Goal: Task Accomplishment & Management: Manage account settings

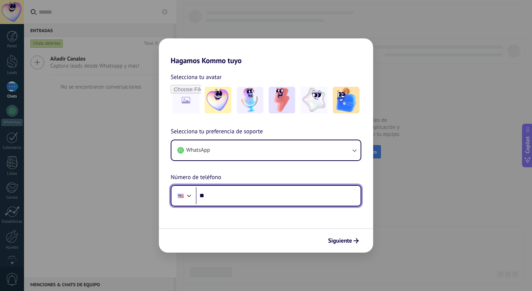
click at [210, 197] on input "**" at bounding box center [278, 195] width 165 height 17
click at [187, 196] on div at bounding box center [189, 195] width 9 height 9
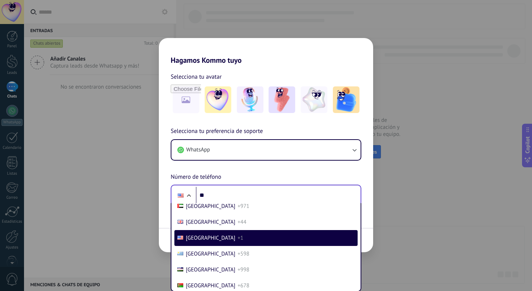
scroll to position [590, 0]
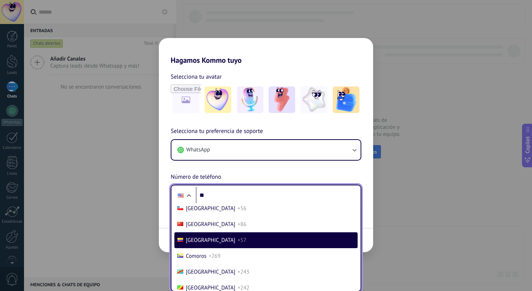
click at [205, 244] on span "[GEOGRAPHIC_DATA]" at bounding box center [210, 240] width 49 height 7
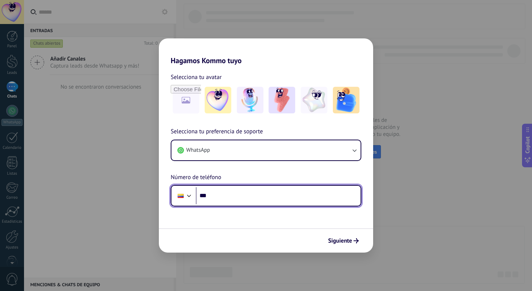
scroll to position [0, 0]
click at [218, 197] on input "***" at bounding box center [278, 195] width 165 height 17
type input "**********"
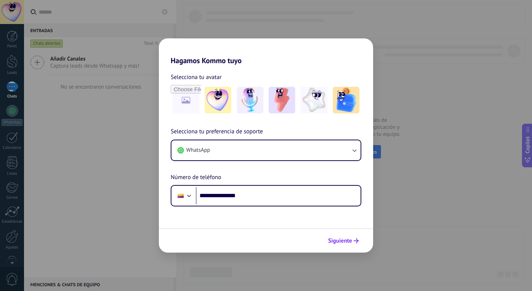
click at [345, 243] on span "Siguiente" at bounding box center [340, 240] width 24 height 5
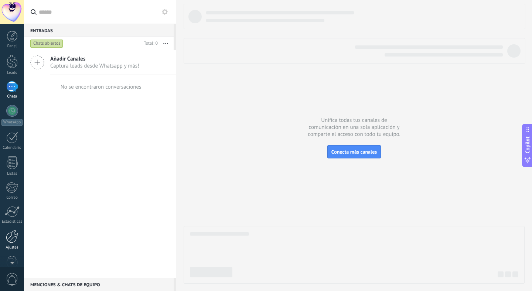
click at [13, 240] on div at bounding box center [12, 236] width 13 height 13
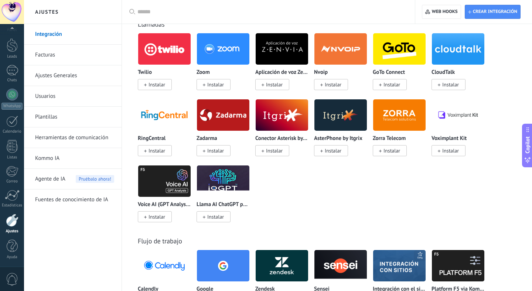
scroll to position [959, 0]
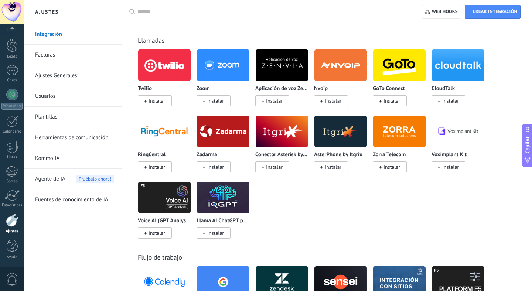
click at [159, 67] on img at bounding box center [164, 65] width 52 height 36
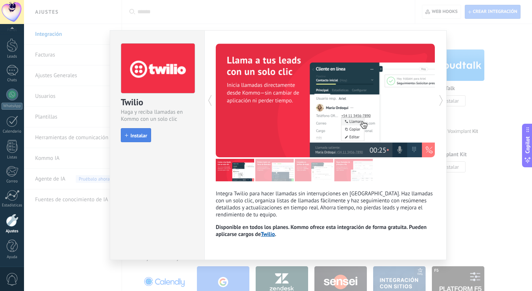
click at [141, 133] on span "Instalar" at bounding box center [138, 135] width 17 height 5
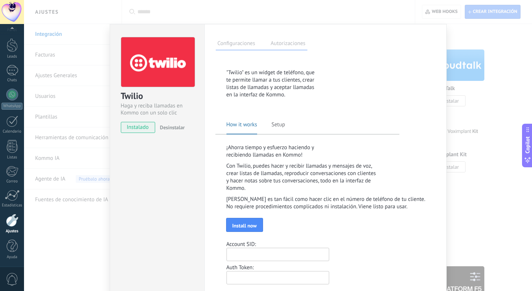
scroll to position [52, 0]
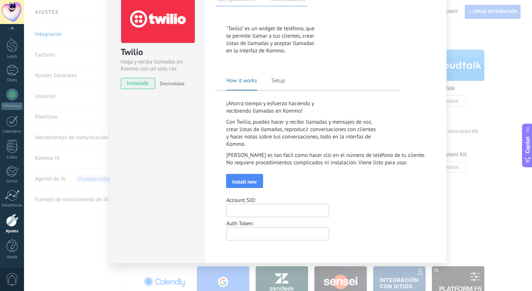
click at [274, 211] on input "text" at bounding box center [277, 210] width 103 height 13
paste input "**********"
type input "**********"
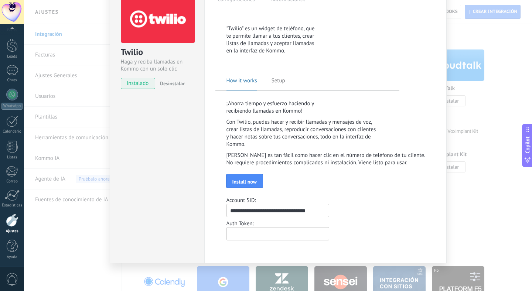
click at [254, 236] on input "text" at bounding box center [277, 233] width 103 height 13
paste input "**********"
type input "**********"
click at [359, 211] on div "**********" at bounding box center [326, 206] width 201 height 23
click at [241, 178] on button "Install now" at bounding box center [244, 181] width 37 height 14
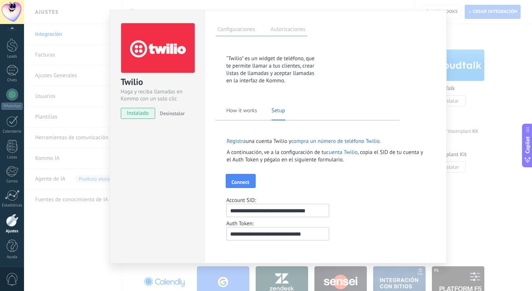
scroll to position [14, 0]
click at [242, 179] on span "Connect" at bounding box center [241, 181] width 18 height 5
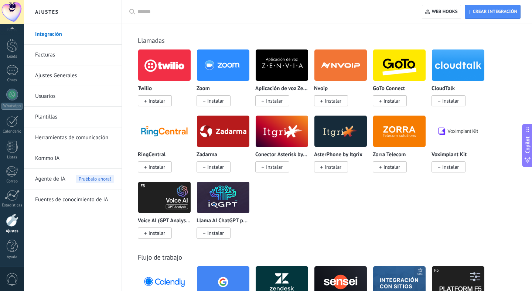
scroll to position [0, 0]
click at [166, 72] on img at bounding box center [164, 65] width 52 height 36
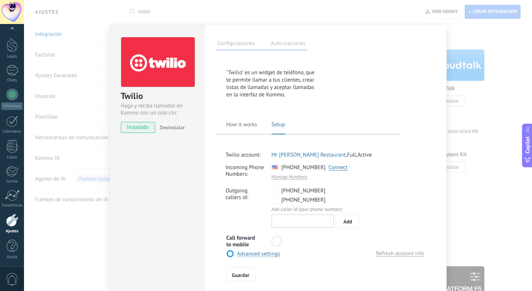
scroll to position [40, 0]
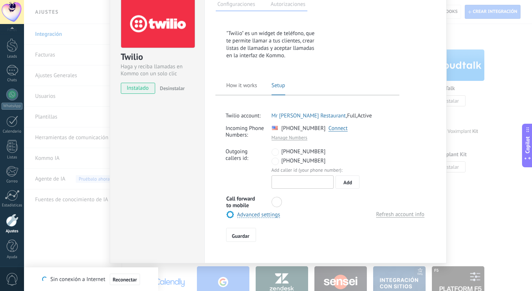
click at [380, 159] on div "Outgoing callers id: [PHONE_NUMBER] [PHONE_NUMBER] Add caller id (your phone nu…" at bounding box center [326, 168] width 201 height 42
click at [238, 235] on span "Guardar" at bounding box center [240, 235] width 17 height 5
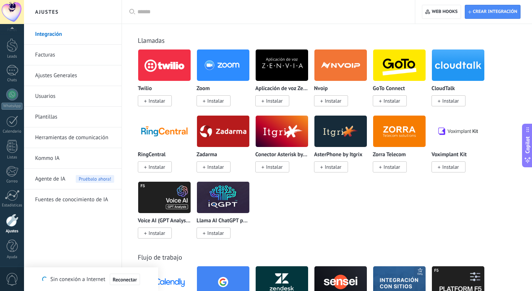
scroll to position [0, 0]
click at [169, 71] on img at bounding box center [164, 65] width 52 height 36
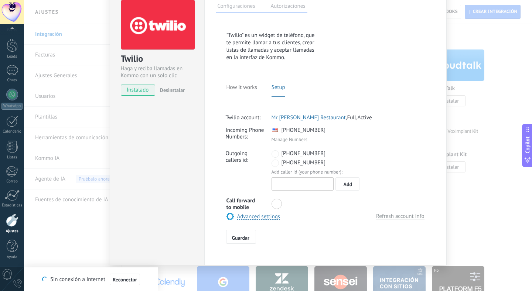
scroll to position [40, 0]
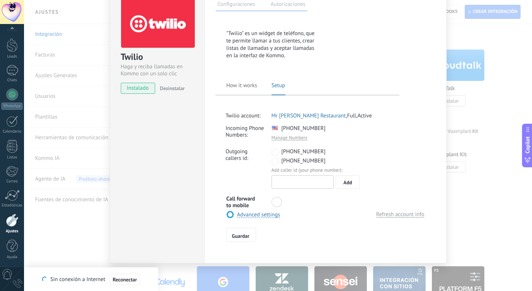
click at [395, 216] on link "Refresh account info" at bounding box center [400, 214] width 48 height 7
click at [169, 275] on div "Twilio Haga y reciba llamadas en Kommo con un solo clic instalado Desinstalar C…" at bounding box center [278, 145] width 508 height 291
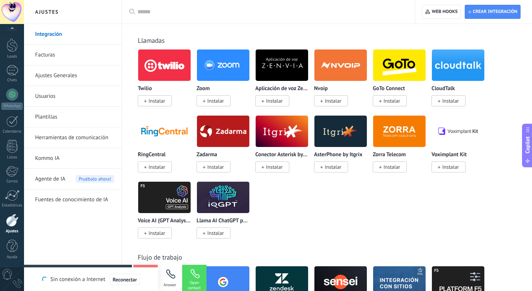
scroll to position [0, 0]
click at [170, 278] on div "Answer" at bounding box center [170, 278] width 24 height 26
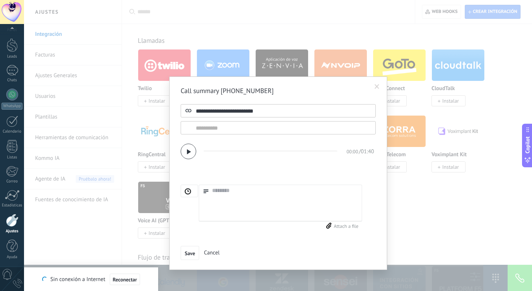
scroll to position [7, 0]
click at [243, 123] on input "text" at bounding box center [278, 127] width 195 height 13
type input "**********"
click at [380, 186] on div "**********" at bounding box center [278, 172] width 218 height 193
click at [186, 254] on span "Save" at bounding box center [190, 253] width 10 height 5
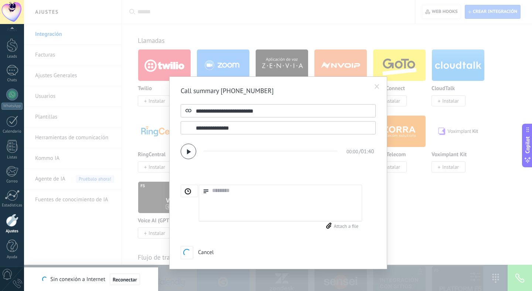
type textarea "********"
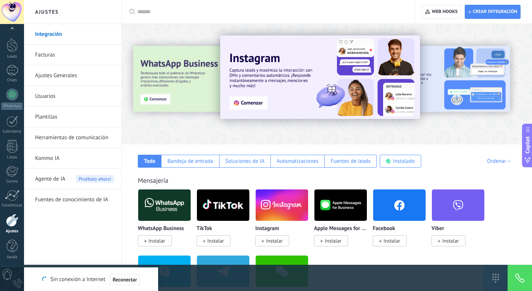
click at [116, 279] on span "Reconectar" at bounding box center [125, 279] width 24 height 5
click at [163, 205] on img at bounding box center [164, 205] width 52 height 36
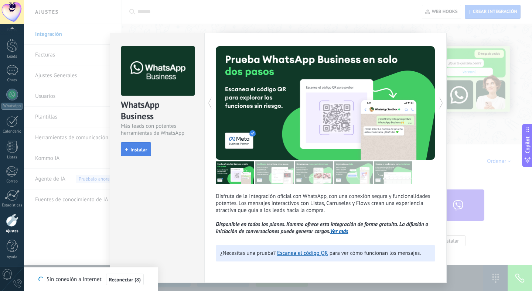
click at [139, 151] on span "Instalar" at bounding box center [138, 149] width 17 height 5
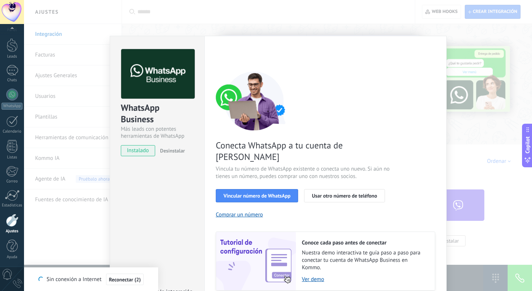
scroll to position [14, 0]
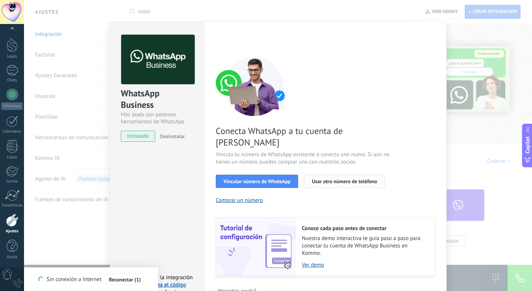
click at [330, 179] on span "Usar otro número de teléfono" at bounding box center [344, 181] width 65 height 5
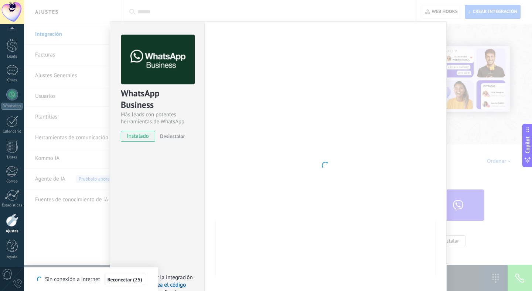
scroll to position [21, 0]
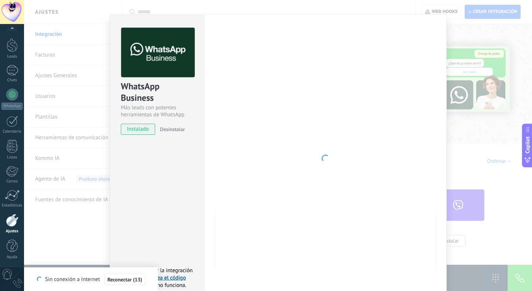
click at [460, 32] on div "WhatsApp Business Más leads con potentes herramientas de WhatsApp instalado Des…" at bounding box center [278, 145] width 508 height 291
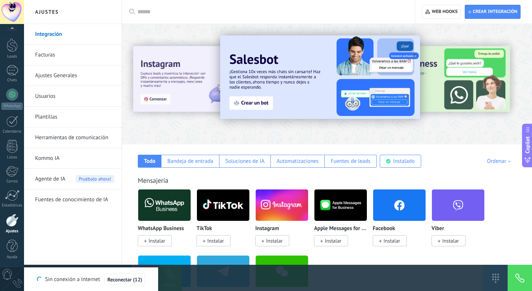
scroll to position [0, 0]
click at [524, 280] on div at bounding box center [519, 278] width 24 height 26
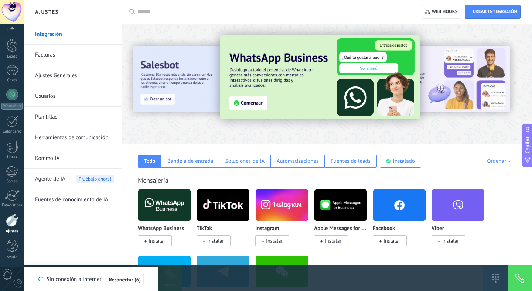
click at [517, 279] on div at bounding box center [519, 278] width 24 height 26
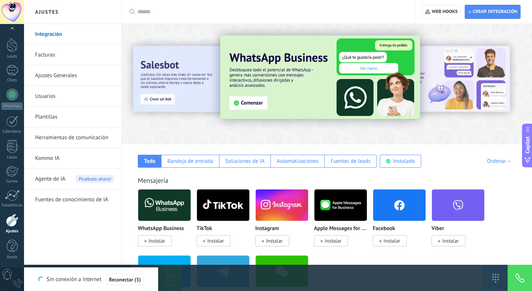
click at [524, 279] on div at bounding box center [519, 278] width 24 height 26
click at [523, 279] on div at bounding box center [519, 278] width 24 height 26
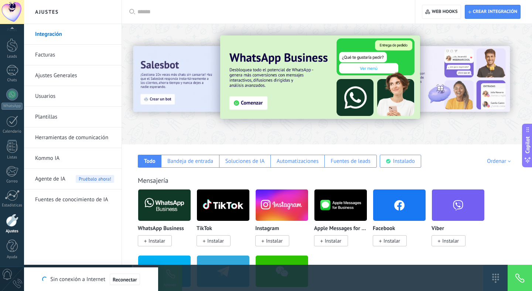
click at [520, 280] on div at bounding box center [519, 278] width 24 height 26
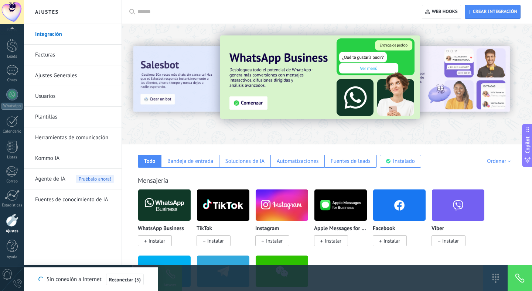
click at [520, 280] on div at bounding box center [519, 278] width 24 height 26
click at [515, 277] on div at bounding box center [519, 278] width 24 height 26
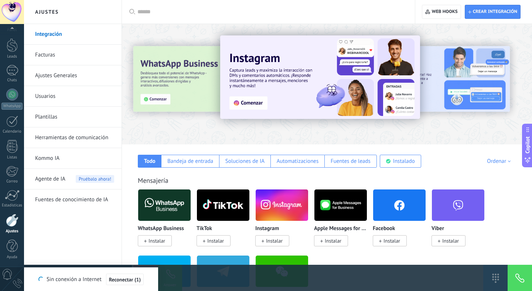
click at [515, 277] on div at bounding box center [519, 278] width 24 height 26
click at [524, 277] on div at bounding box center [519, 278] width 24 height 26
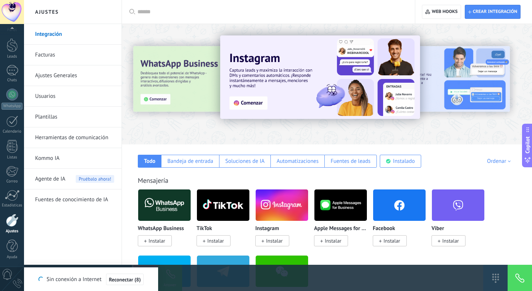
click at [520, 281] on div at bounding box center [519, 278] width 24 height 26
